Goal: Task Accomplishment & Management: Use online tool/utility

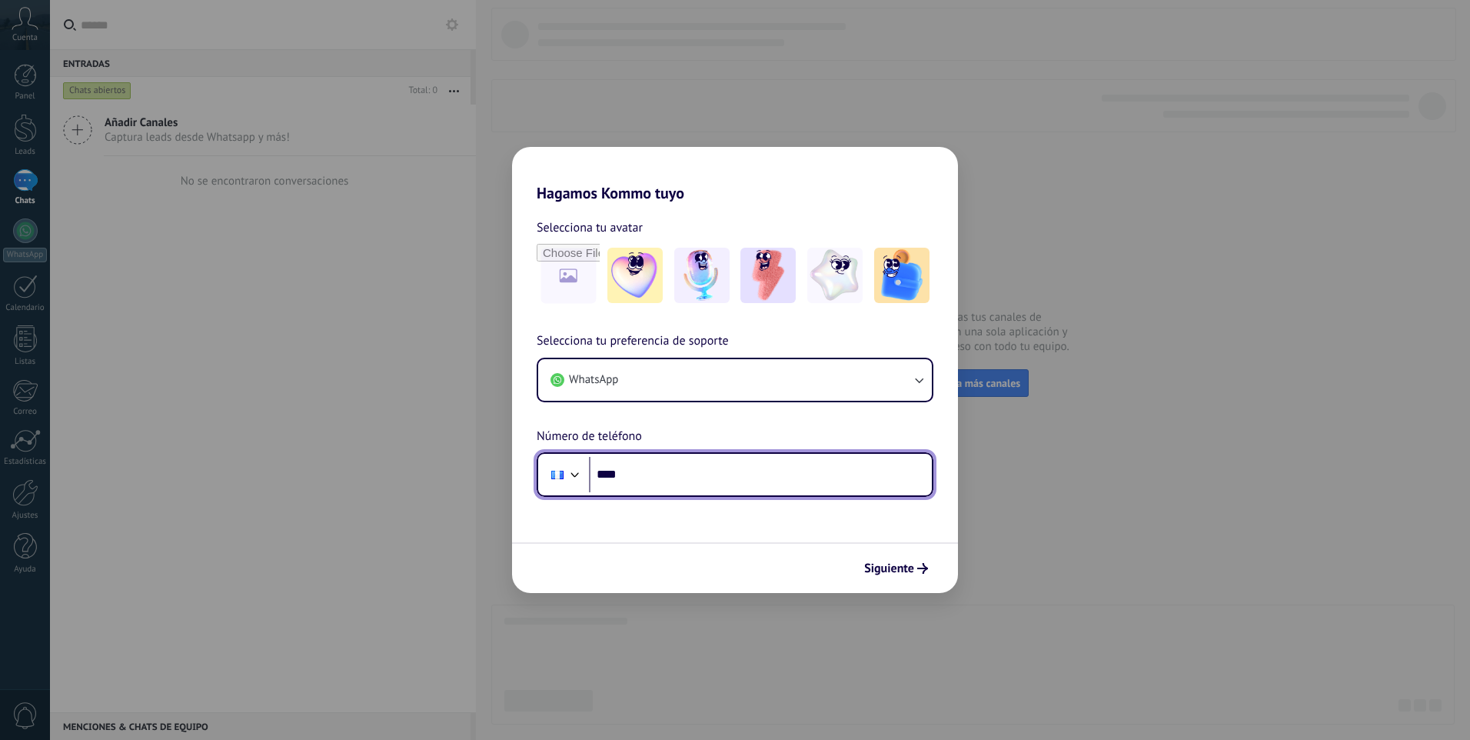
click at [697, 472] on input "****" at bounding box center [760, 474] width 343 height 35
type input "**********"
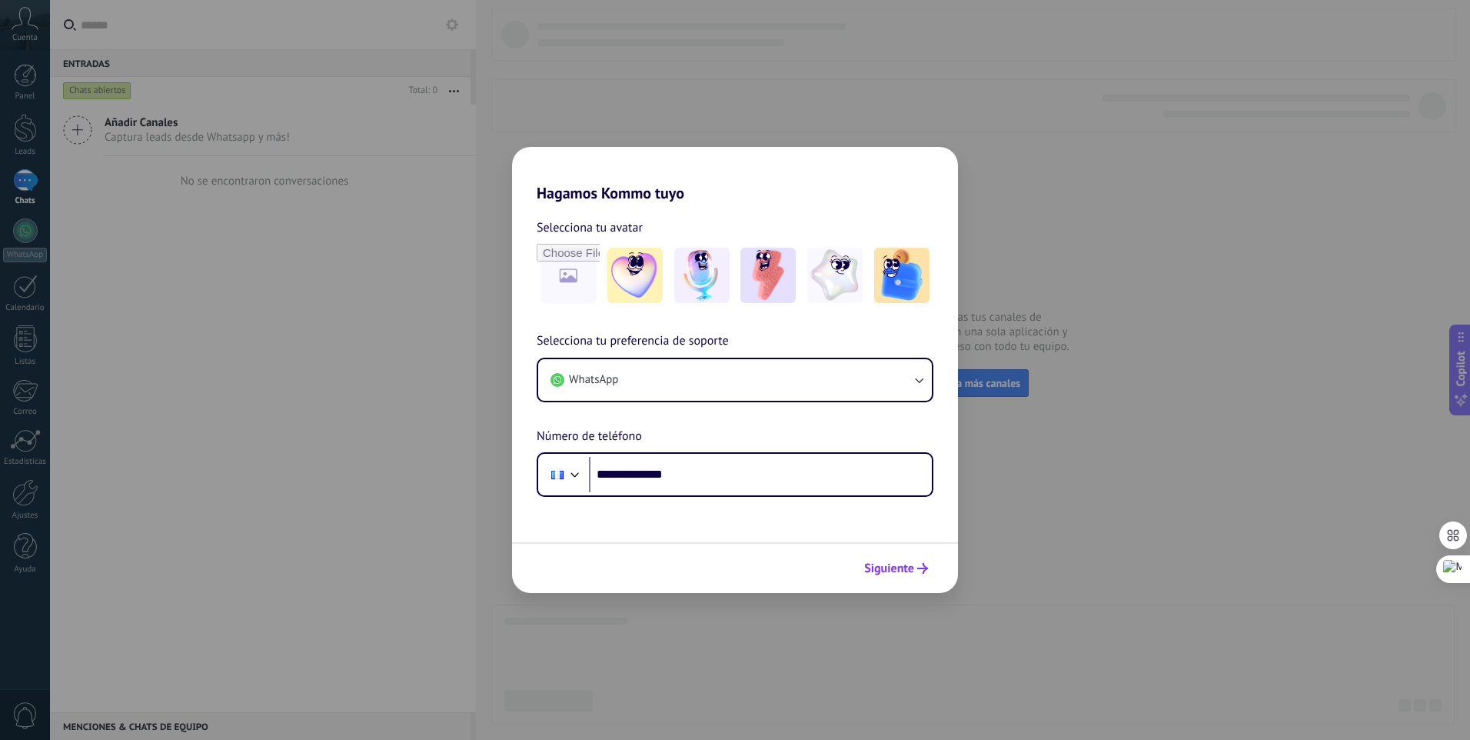
click at [911, 577] on button "Siguiente" at bounding box center [896, 568] width 78 height 26
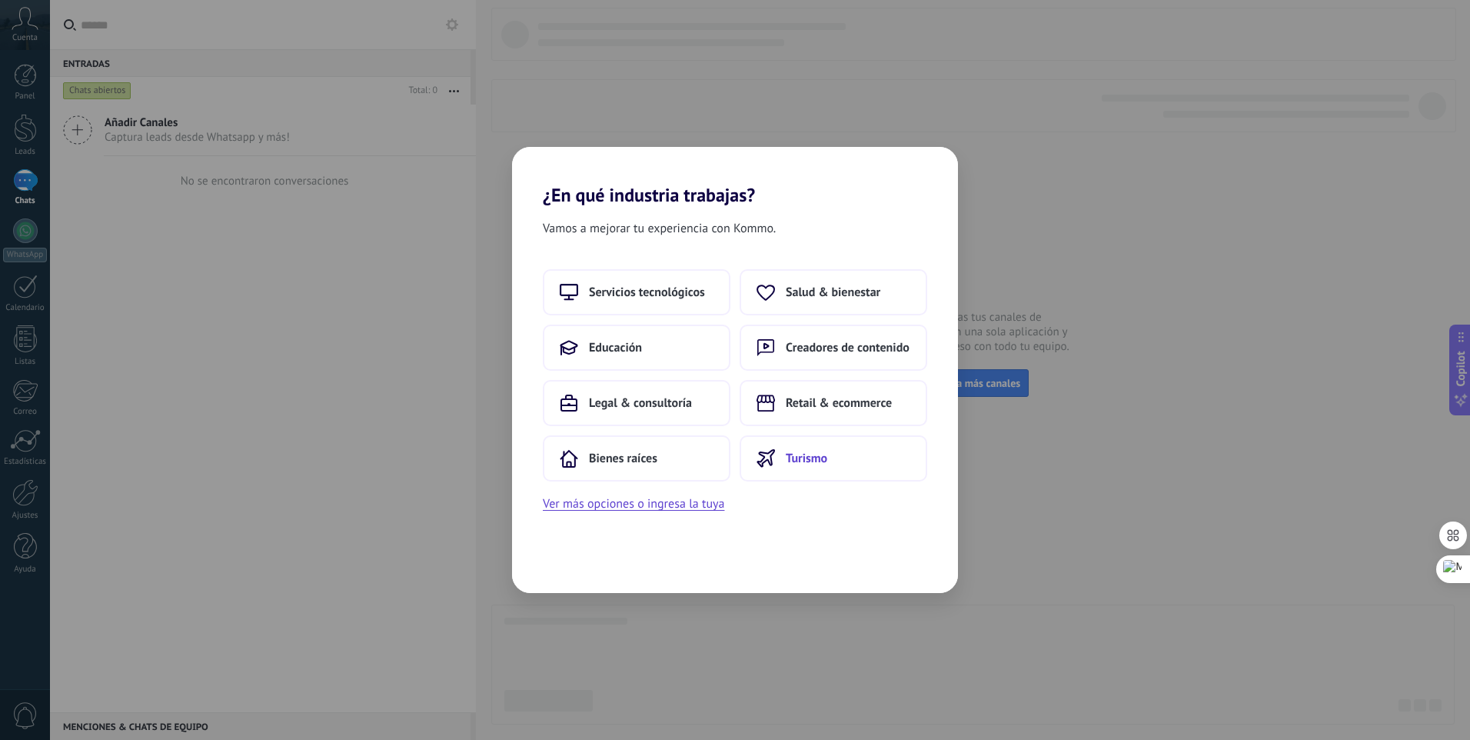
click at [858, 471] on button "Turismo" at bounding box center [834, 458] width 188 height 46
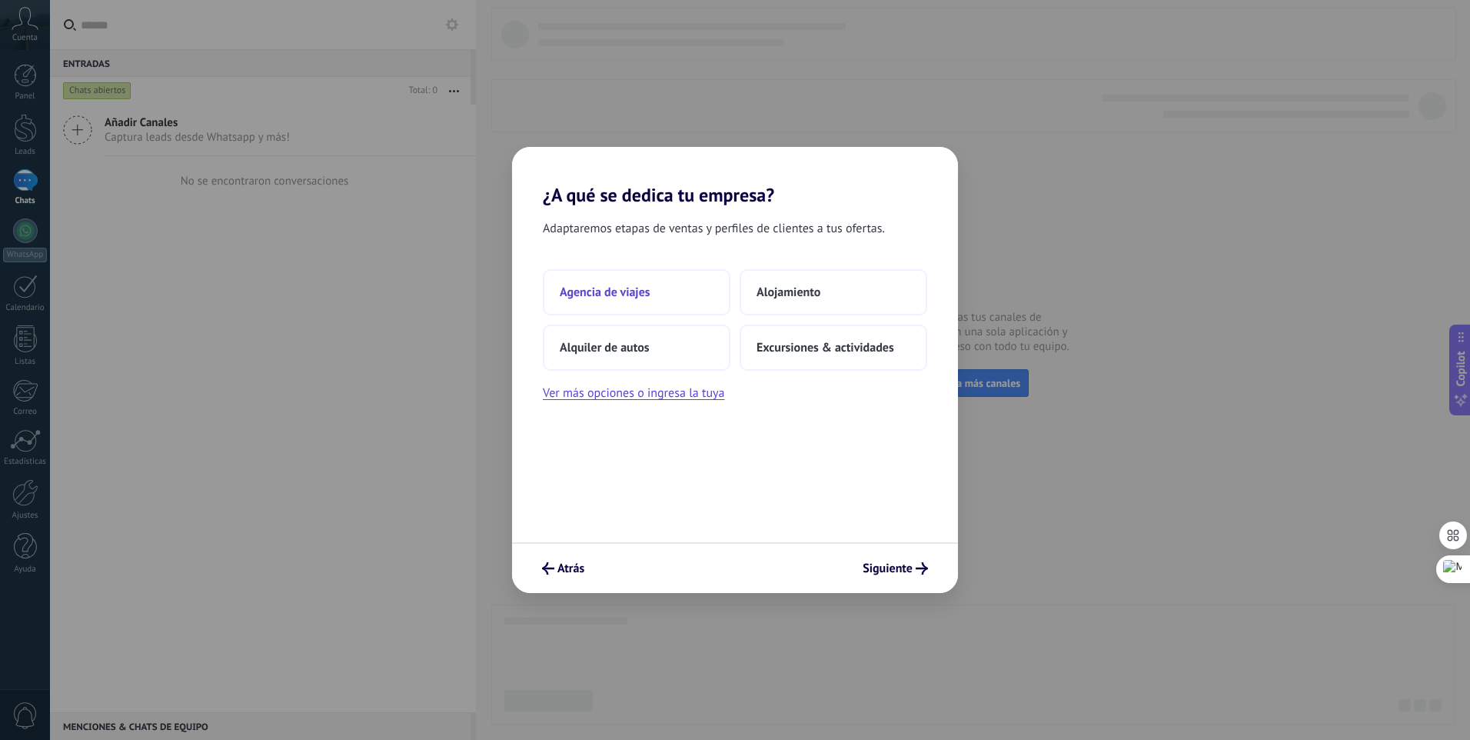
click at [618, 282] on button "Agencia de viajes" at bounding box center [637, 292] width 188 height 46
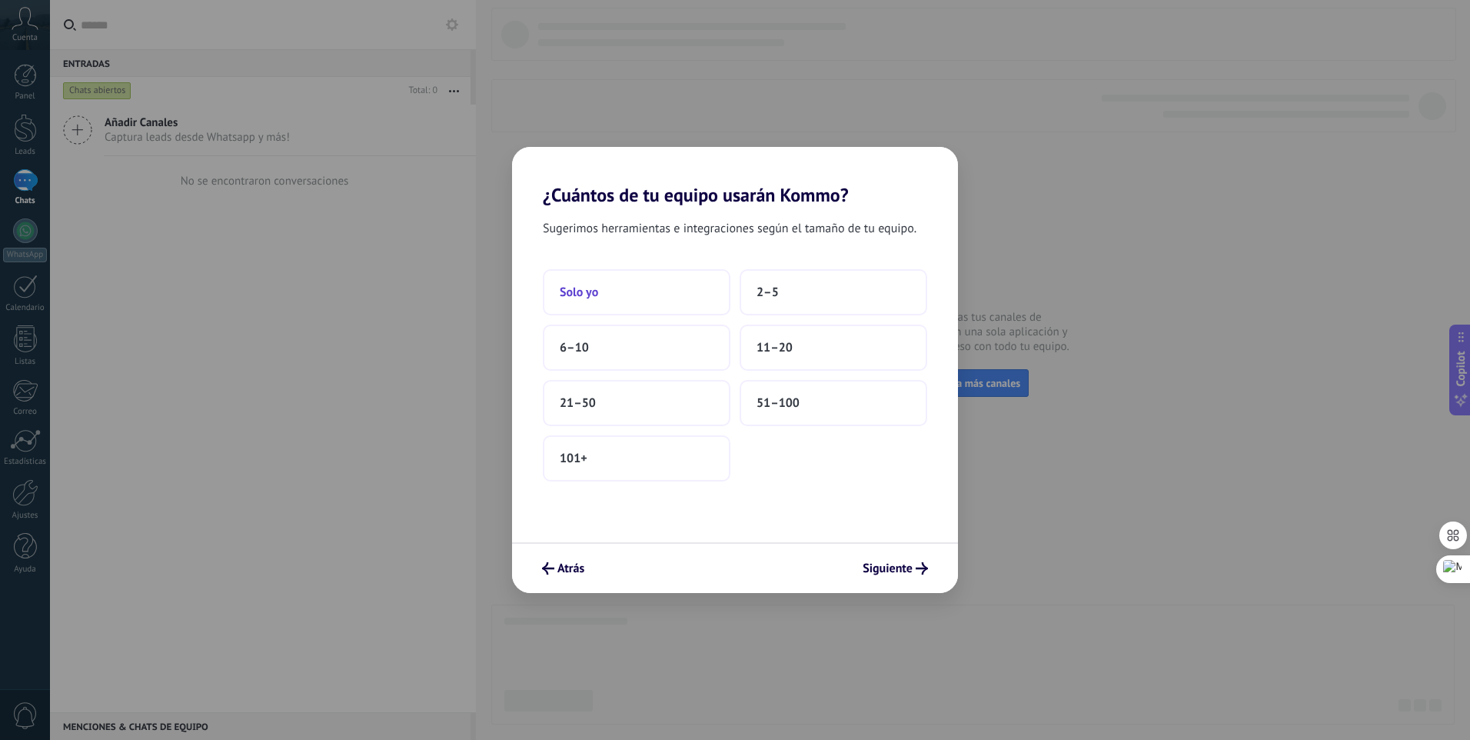
click at [604, 292] on button "Solo yo" at bounding box center [637, 292] width 188 height 46
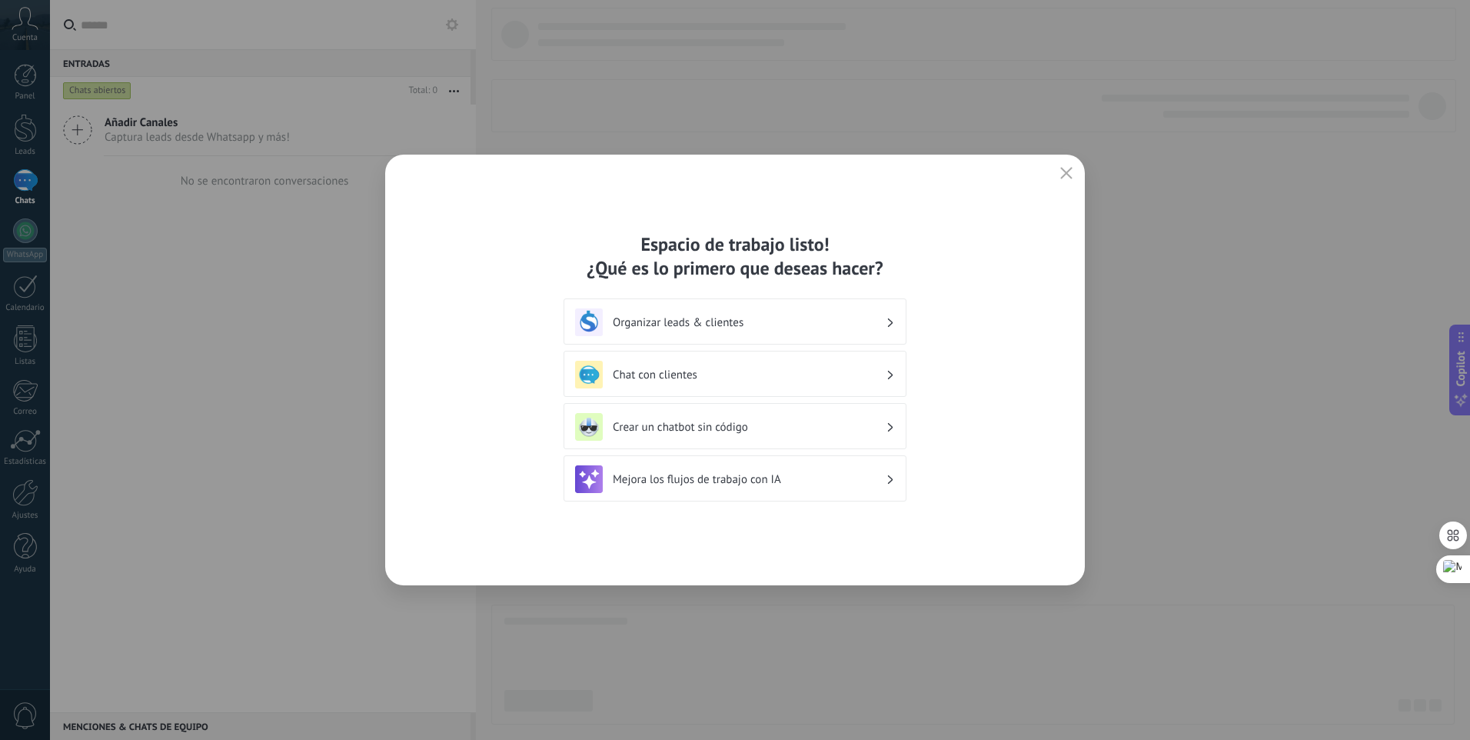
click at [774, 375] on h3 "Chat con clientes" at bounding box center [749, 375] width 273 height 15
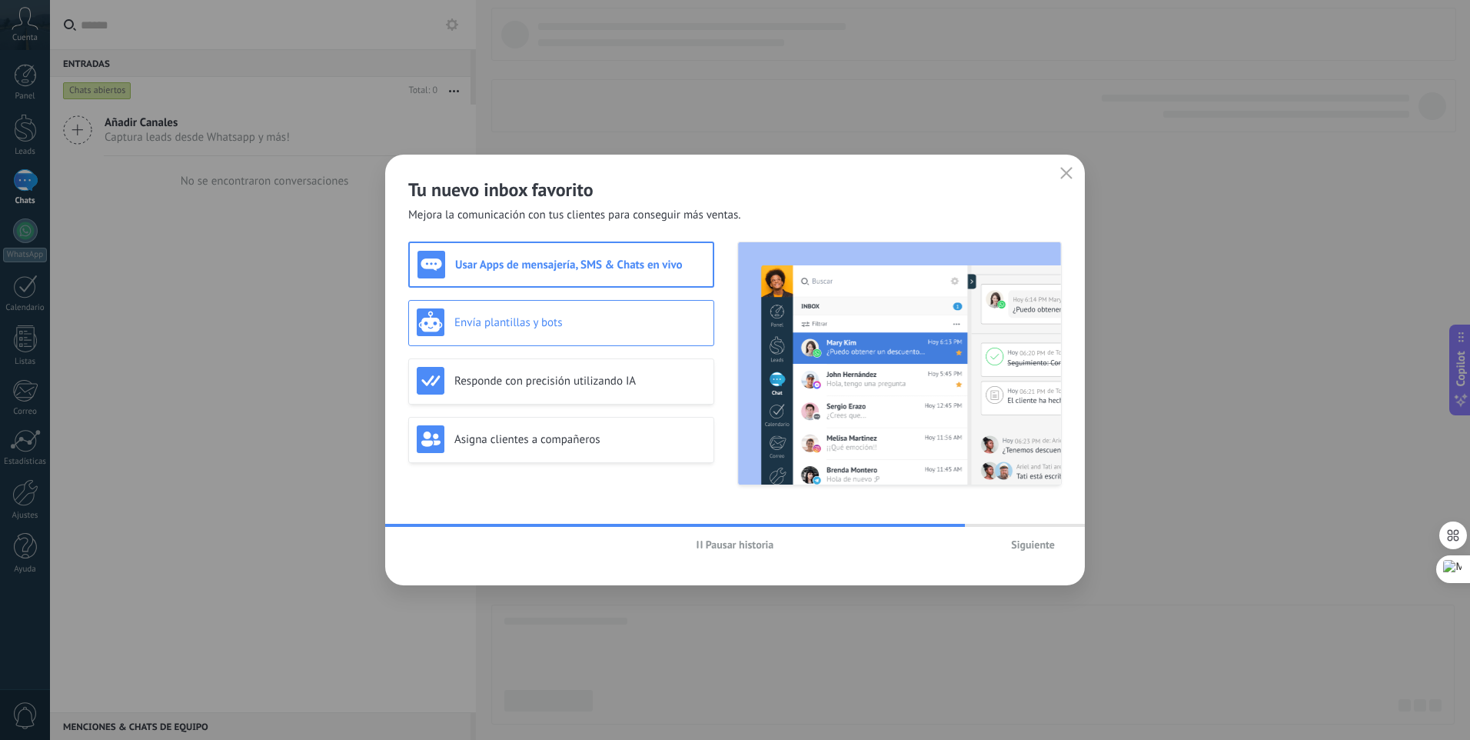
click at [549, 329] on h3 "Envía plantillas y bots" at bounding box center [580, 322] width 251 height 15
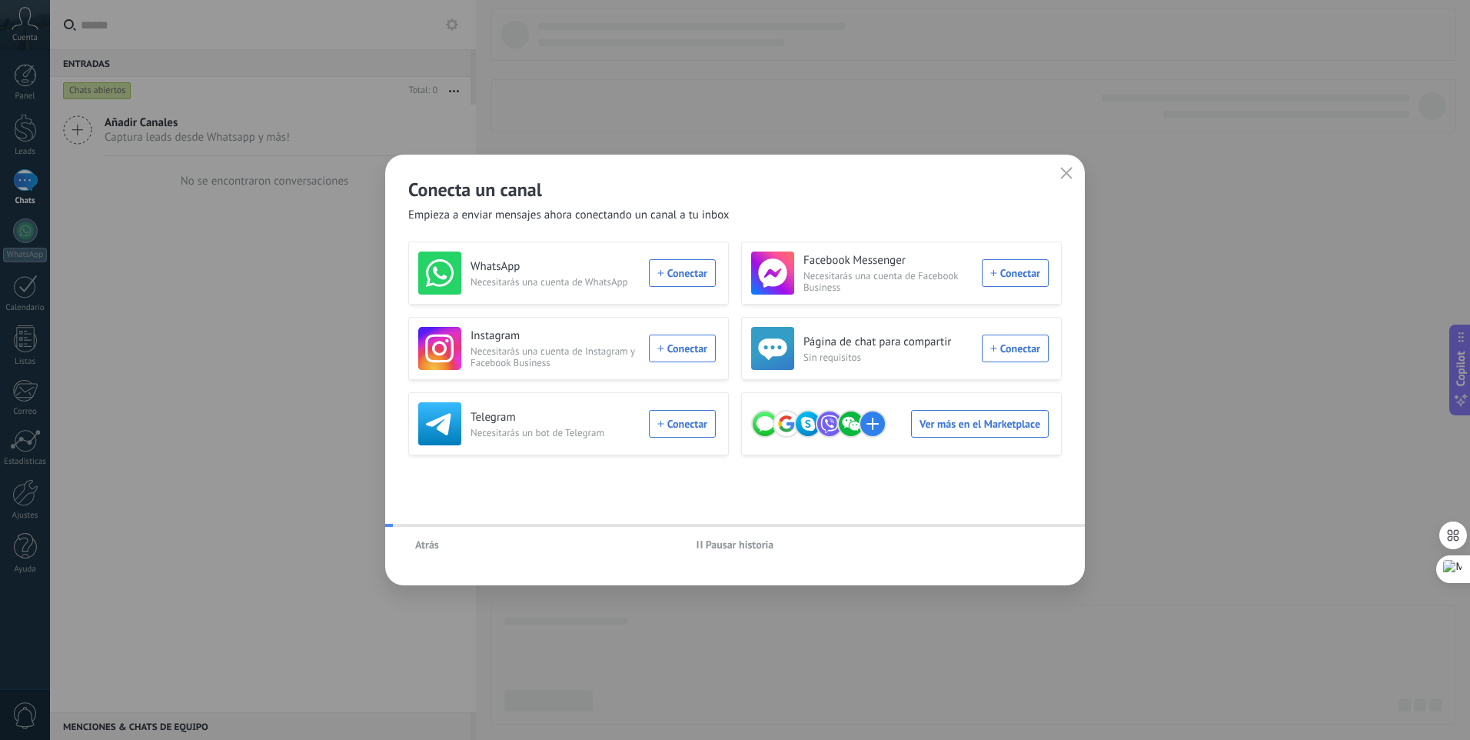
click at [548, 359] on span "Necesitarás una cuenta de Instagram y Facebook Business" at bounding box center [555, 356] width 169 height 23
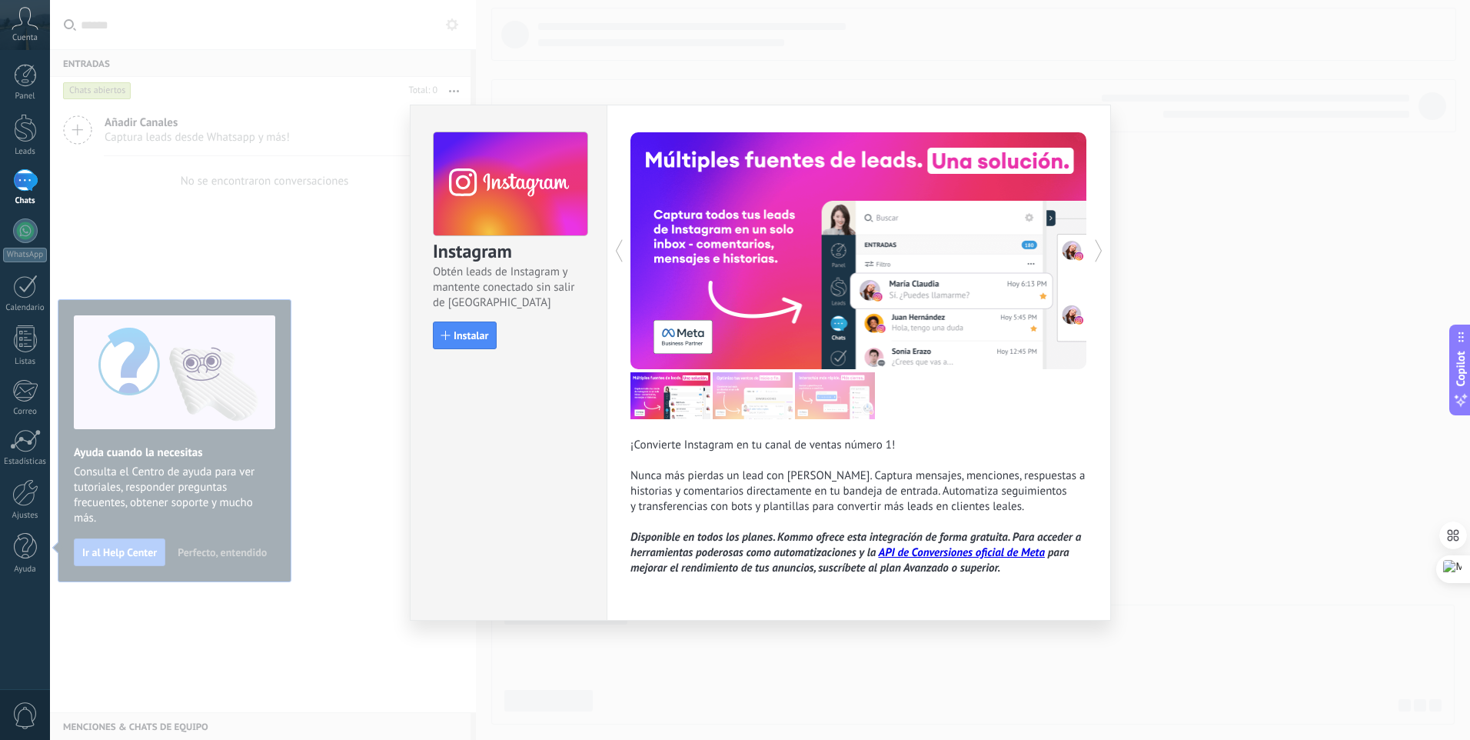
click at [501, 370] on div "Instagram Obtén leads de Instagram y mantente conectado sin salir de Kommo Inst…" at bounding box center [508, 363] width 197 height 516
click at [453, 342] on button "Instalar" at bounding box center [465, 335] width 64 height 28
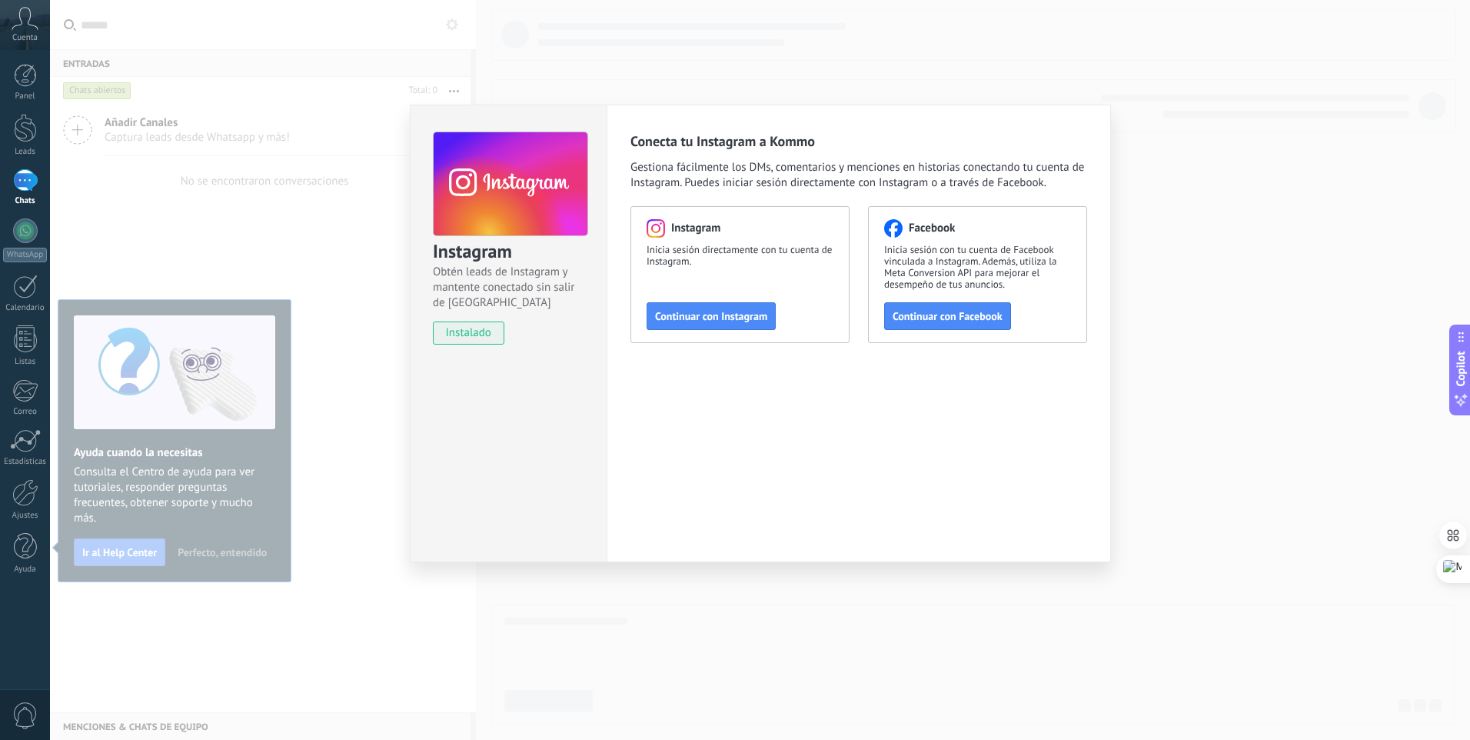
click at [349, 351] on div "Instagram Obtén leads de Instagram y mantente conectado sin salir de Kommo inst…" at bounding box center [760, 370] width 1420 height 740
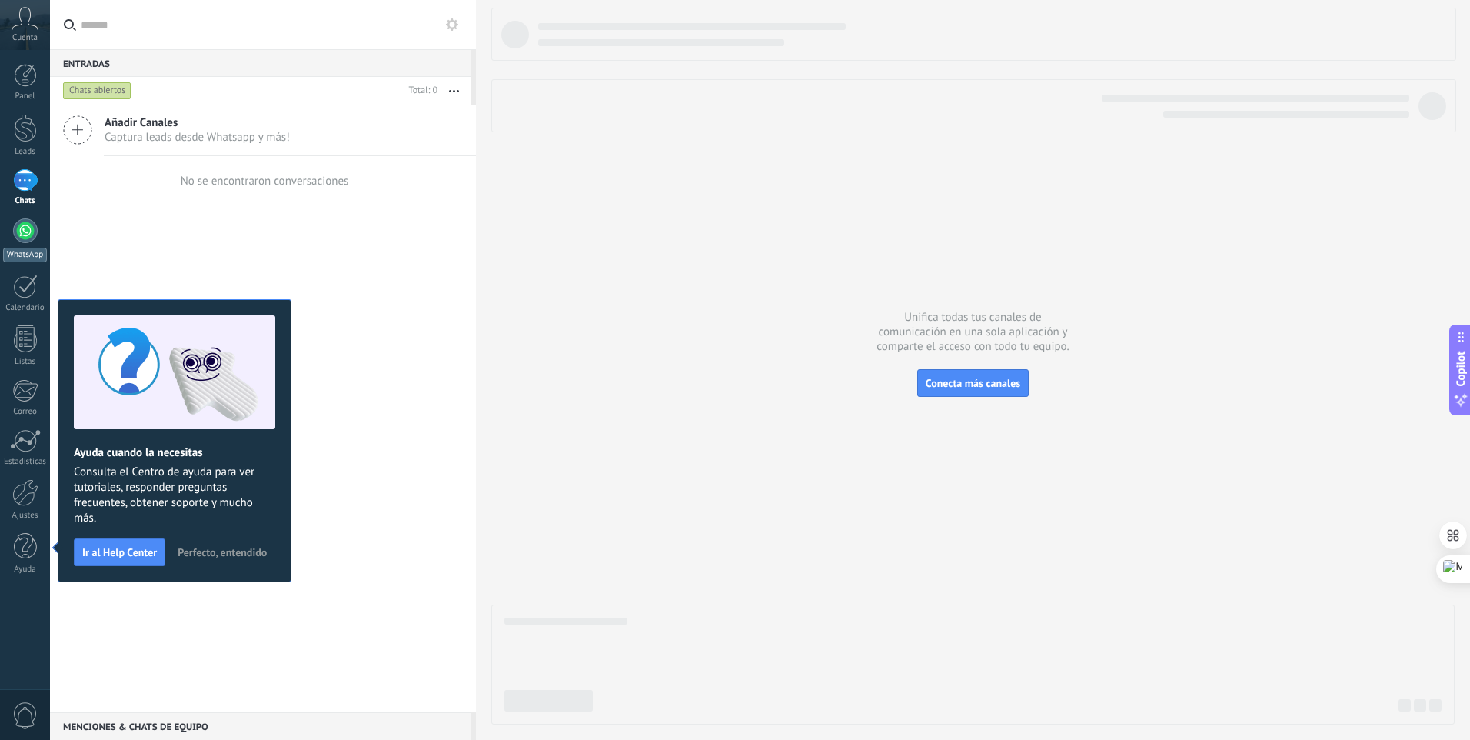
click at [32, 232] on div at bounding box center [25, 230] width 25 height 25
